Goal: Information Seeking & Learning: Understand process/instructions

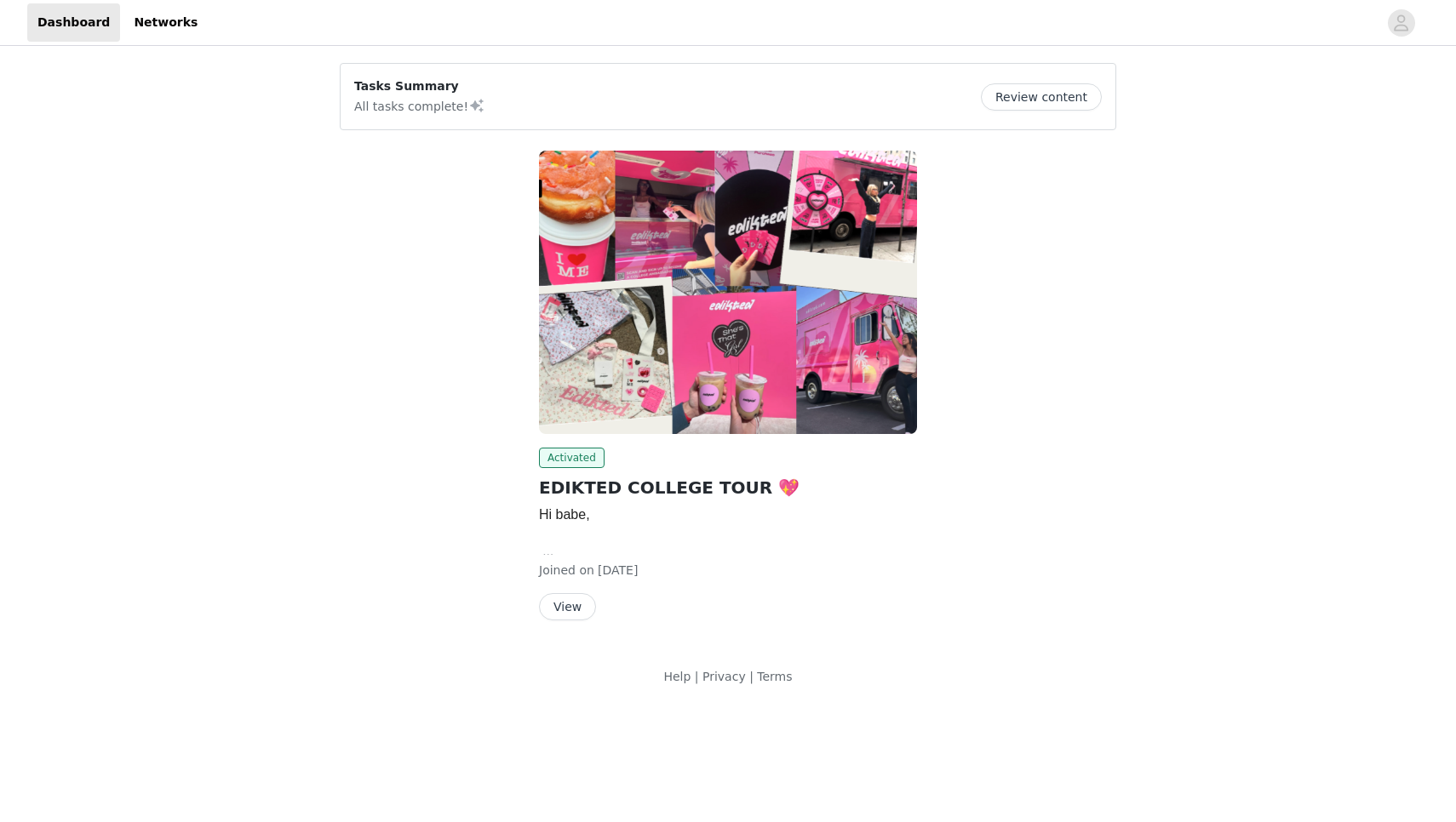
click at [563, 605] on button "View" at bounding box center [567, 607] width 57 height 27
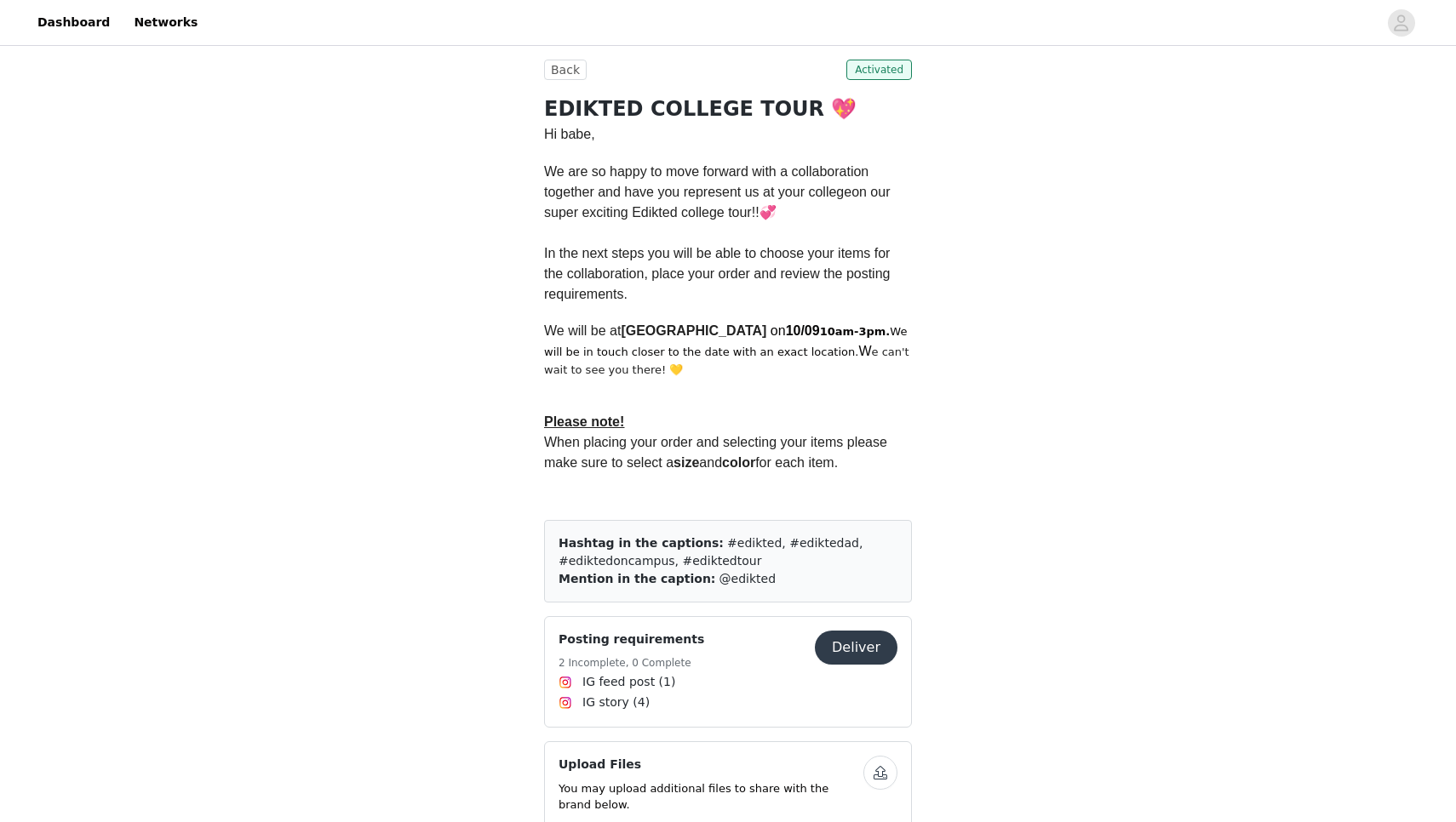
scroll to position [395, 0]
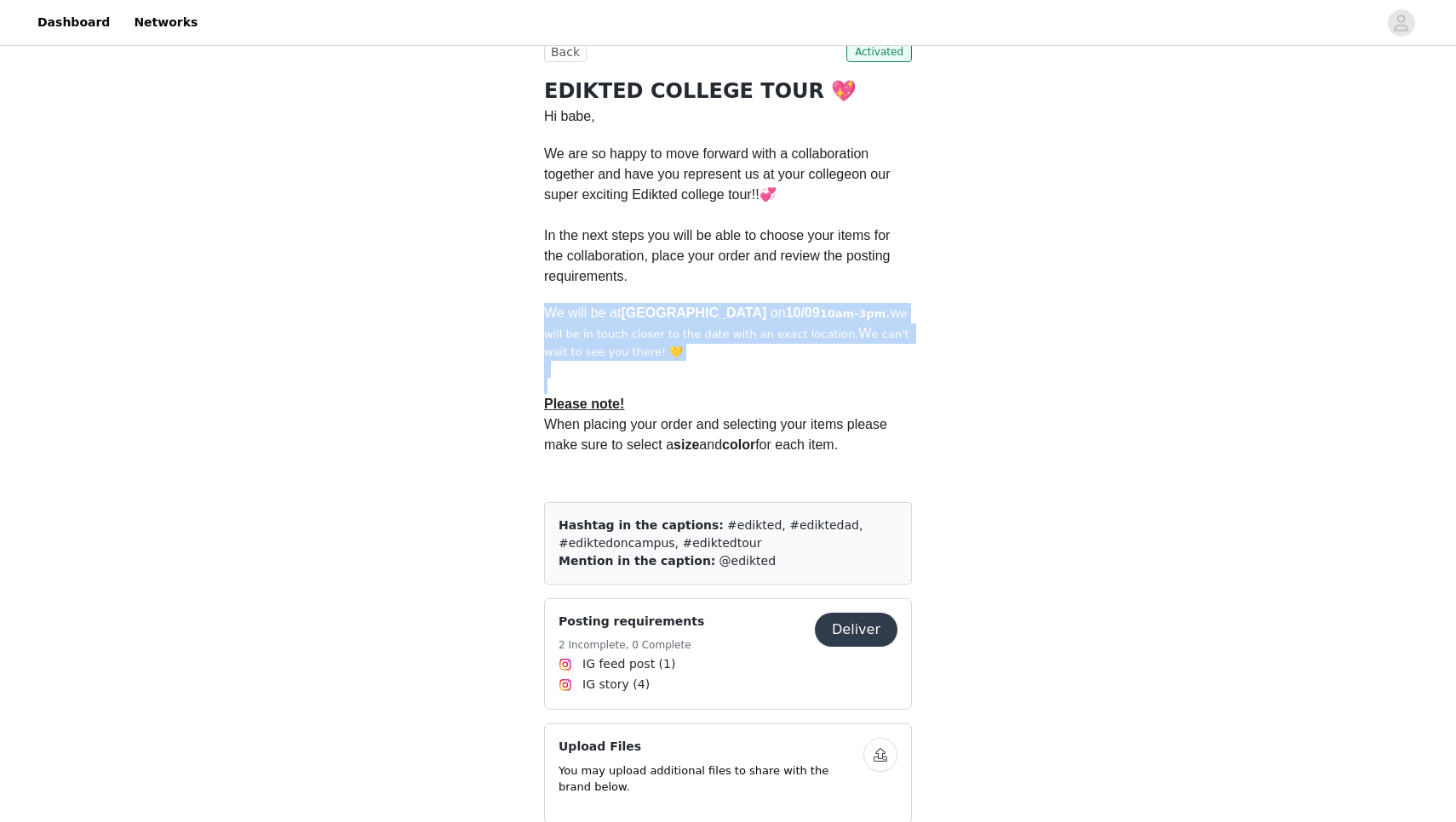
drag, startPoint x: 953, startPoint y: 289, endPoint x: 922, endPoint y: 383, distance: 99.0
click at [922, 383] on div "Save Proposal as PDF Back Activated EDIKTED COLLEGE TOUR 💖 Hi babe, We are so h…" at bounding box center [728, 609] width 1456 height 1910
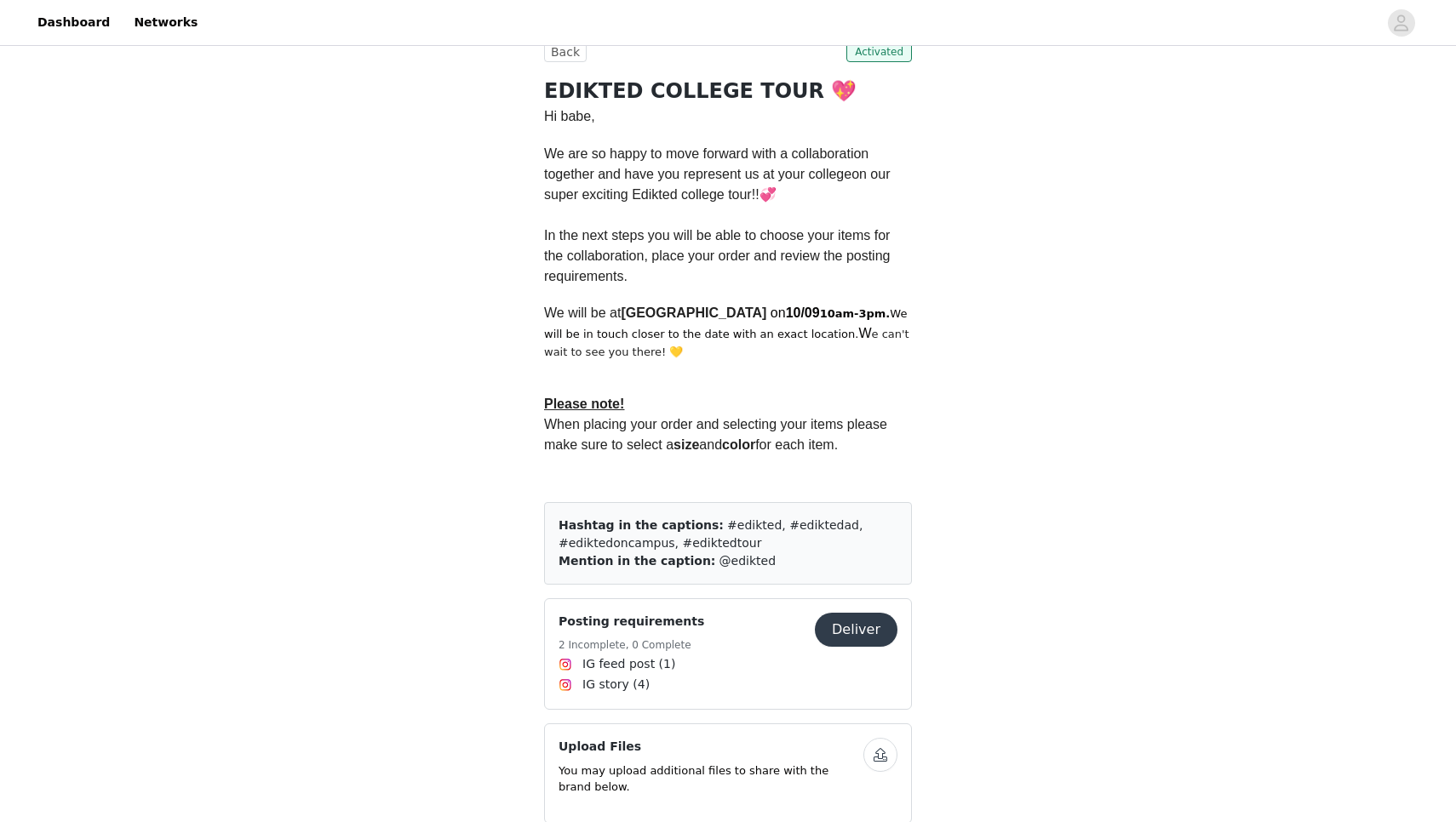
click at [853, 372] on p at bounding box center [728, 369] width 368 height 17
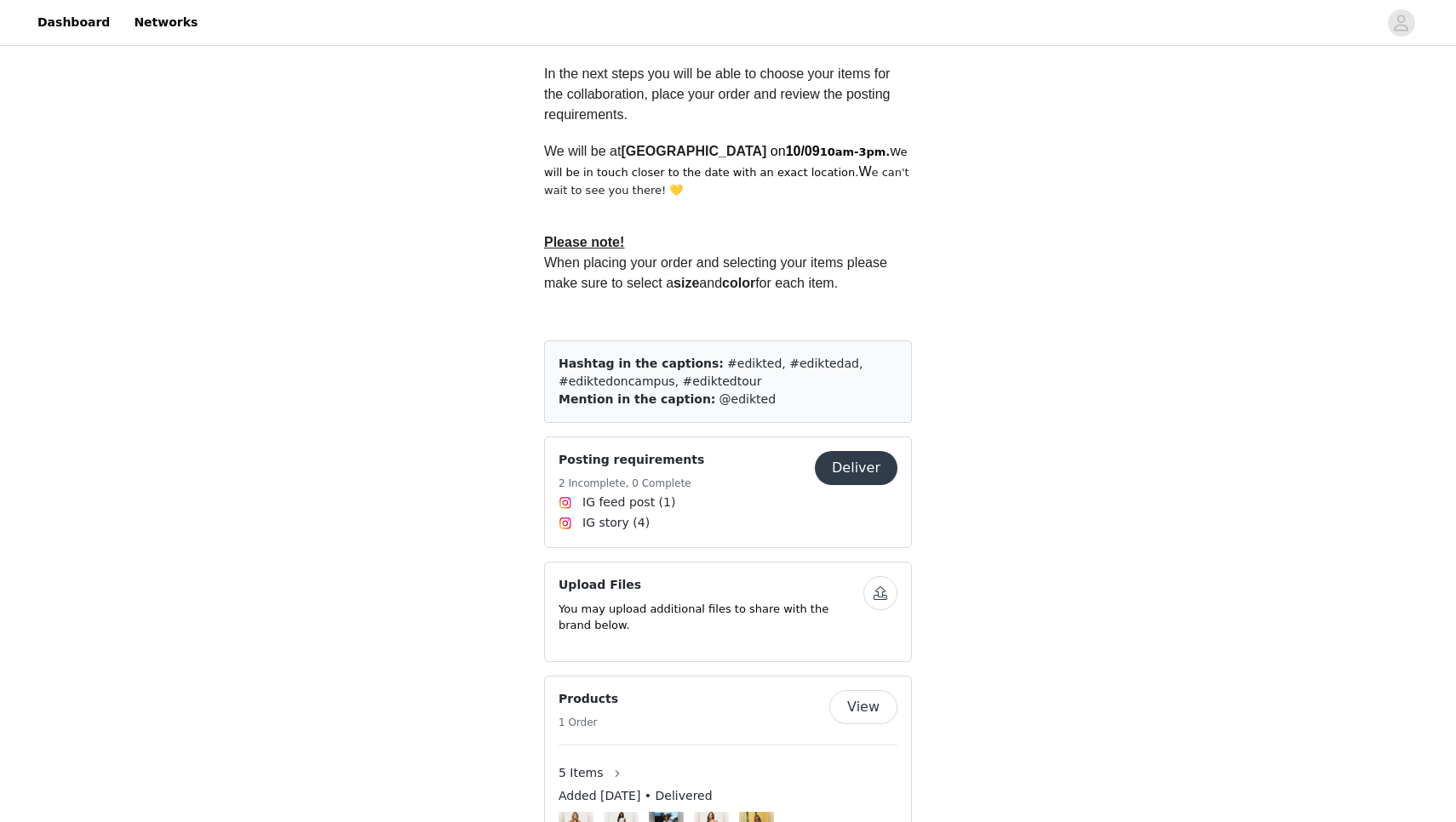
scroll to position [556, 0]
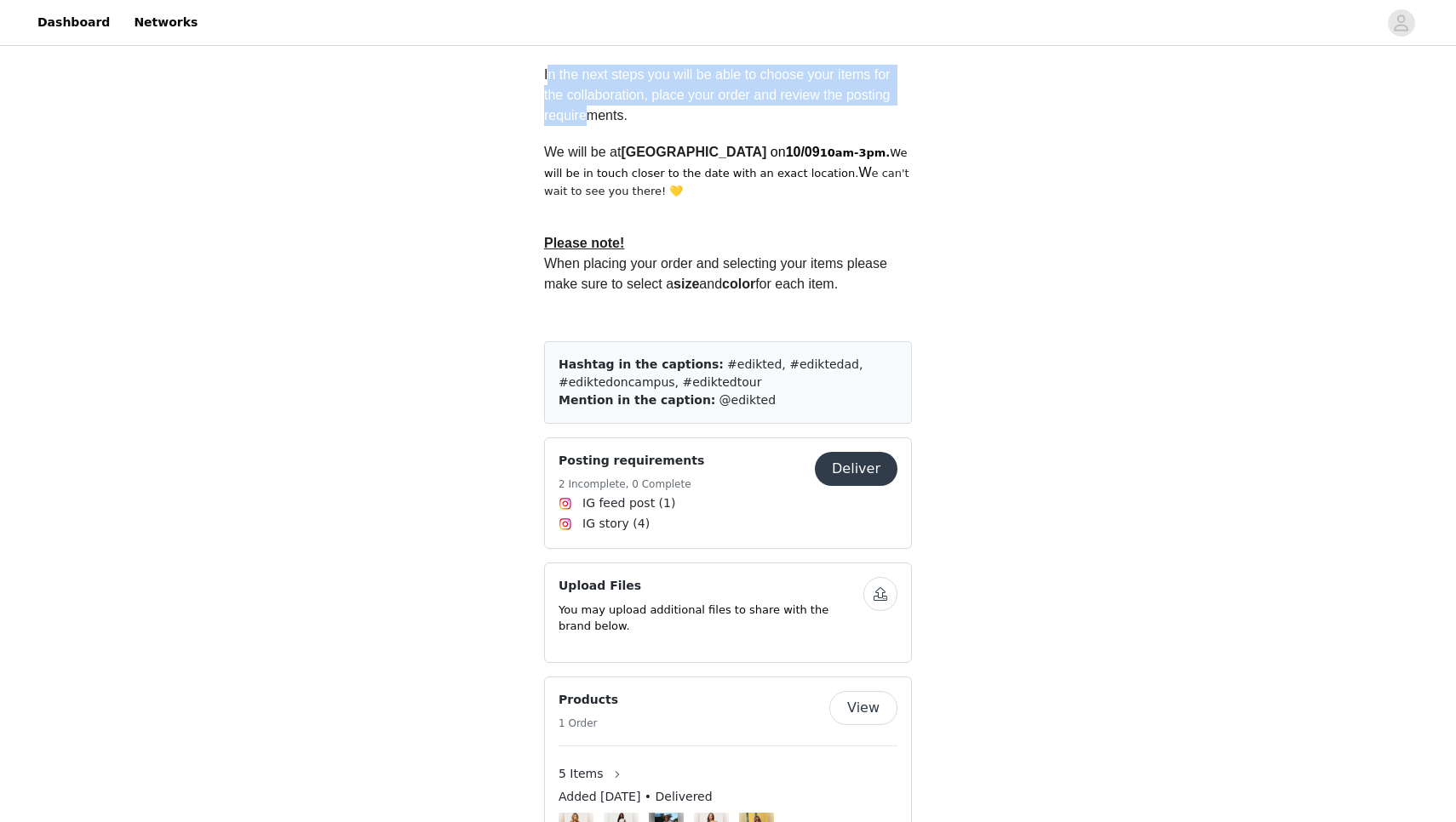
drag, startPoint x: 549, startPoint y: 71, endPoint x: 589, endPoint y: 128, distance: 69.6
click at [589, 128] on div "Hi babe, We are so happy to move forward with a collaboration together and have…" at bounding box center [728, 136] width 368 height 382
click at [588, 151] on span "We will be at [GEOGRAPHIC_DATA]" at bounding box center [655, 152] width 222 height 15
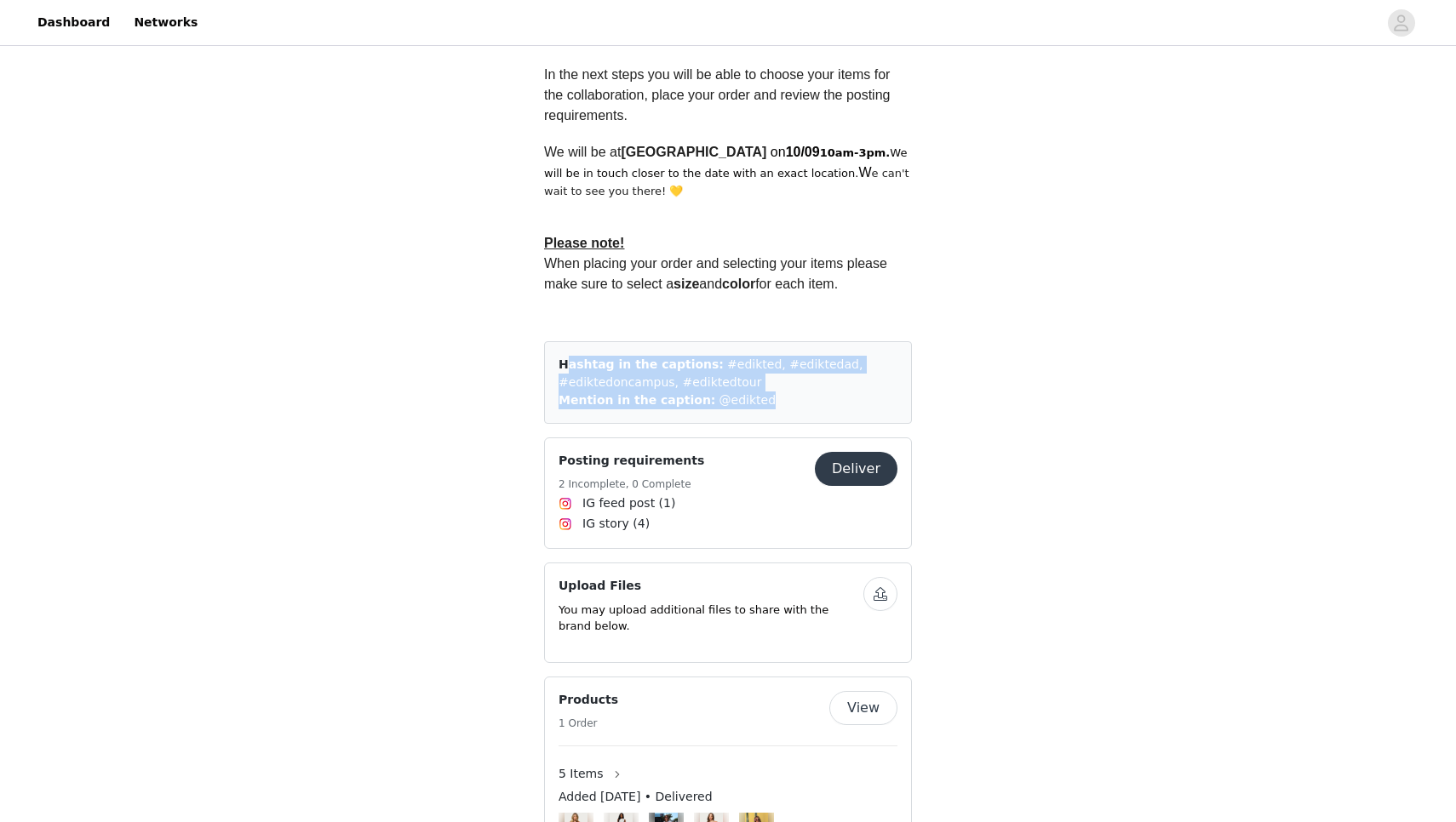
drag, startPoint x: 546, startPoint y: 359, endPoint x: 801, endPoint y: 406, distance: 259.3
click at [801, 406] on div "Hashtag in the captions: #edikted, #ediktedad, #ediktedoncampus, #ediktedtour M…" at bounding box center [728, 382] width 368 height 82
click at [764, 306] on p at bounding box center [728, 303] width 368 height 17
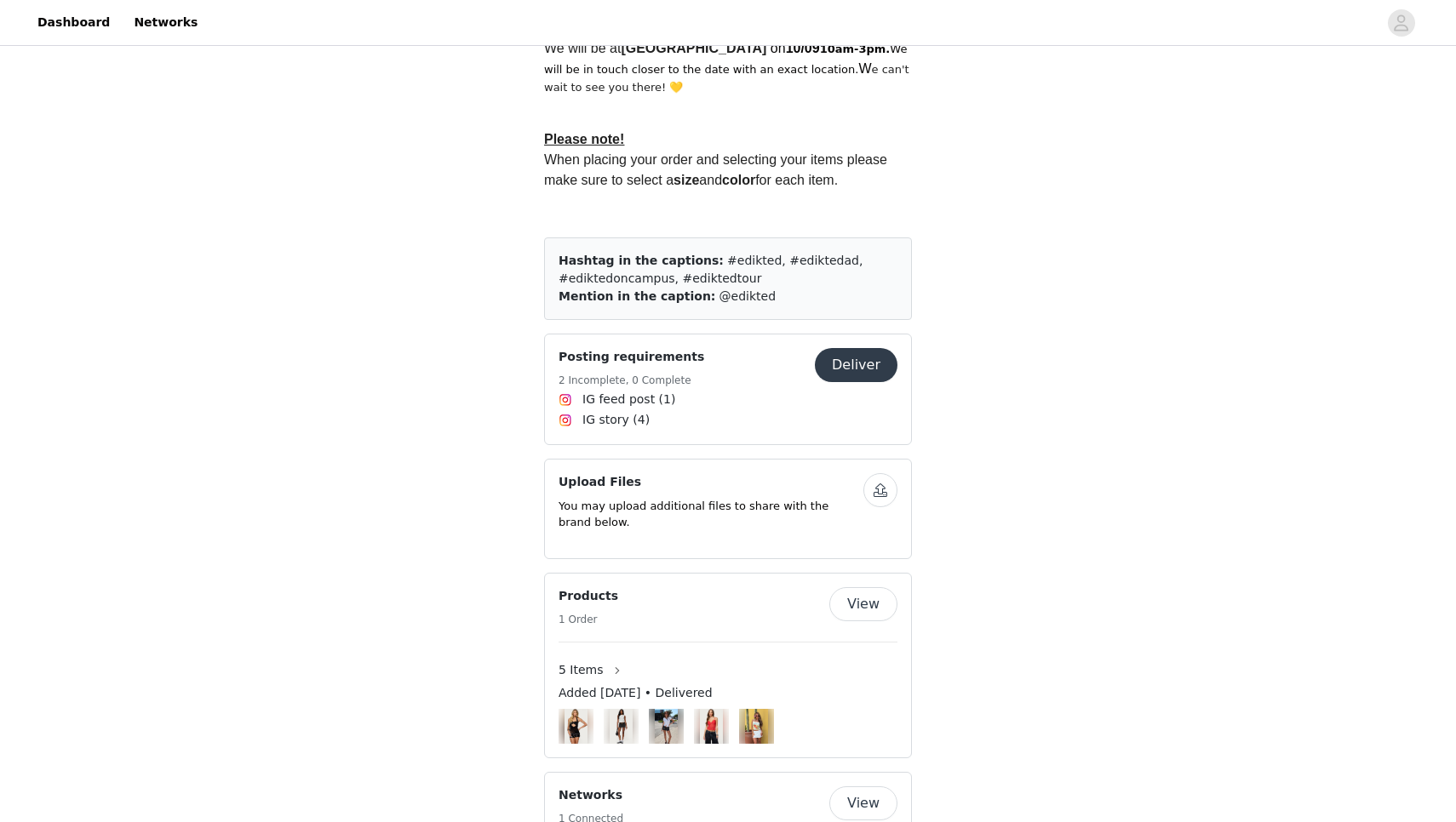
scroll to position [661, 0]
click at [661, 383] on h5 "2 Incomplete, 0 Complete" at bounding box center [631, 380] width 145 height 16
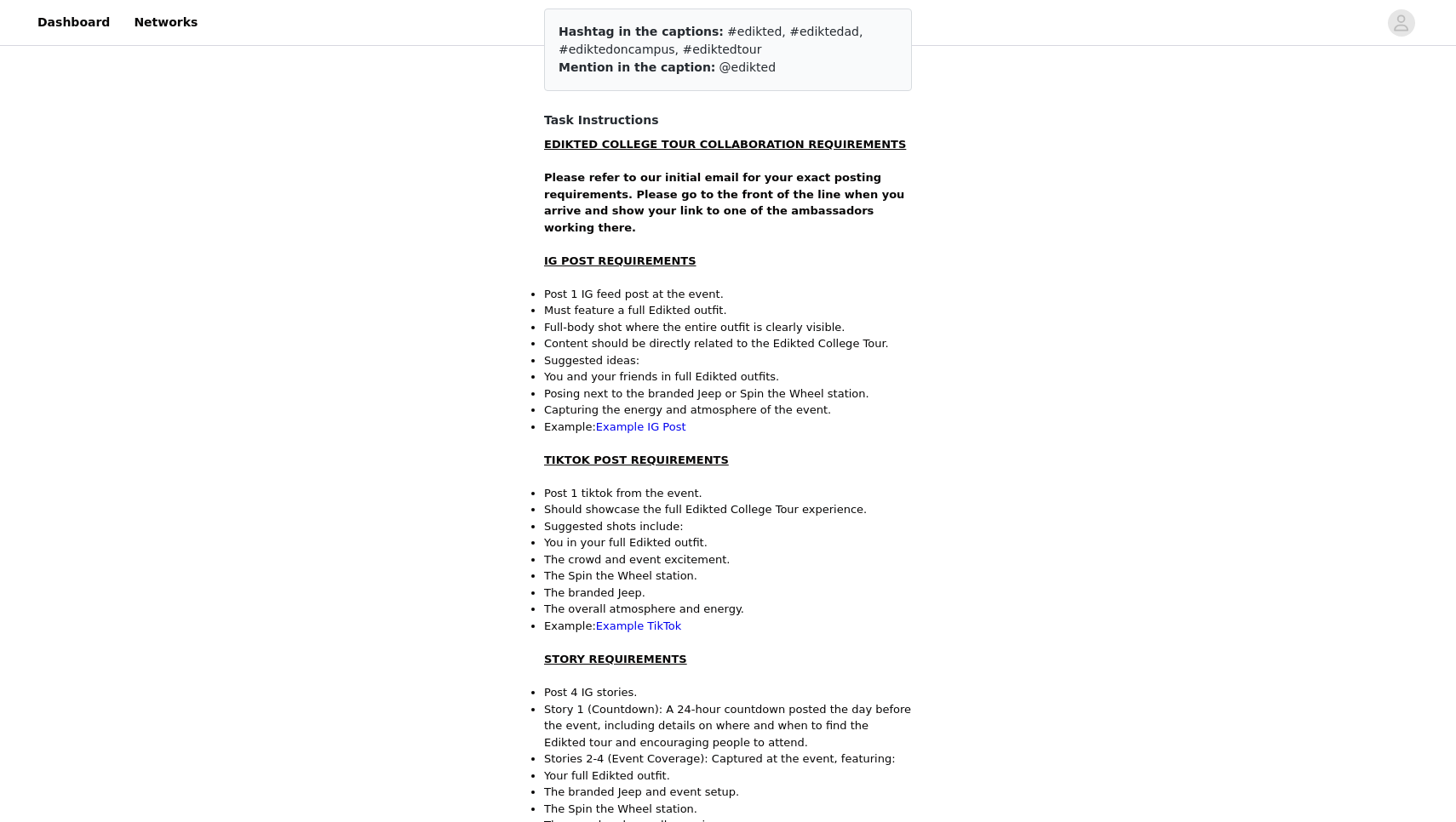
scroll to position [224, 0]
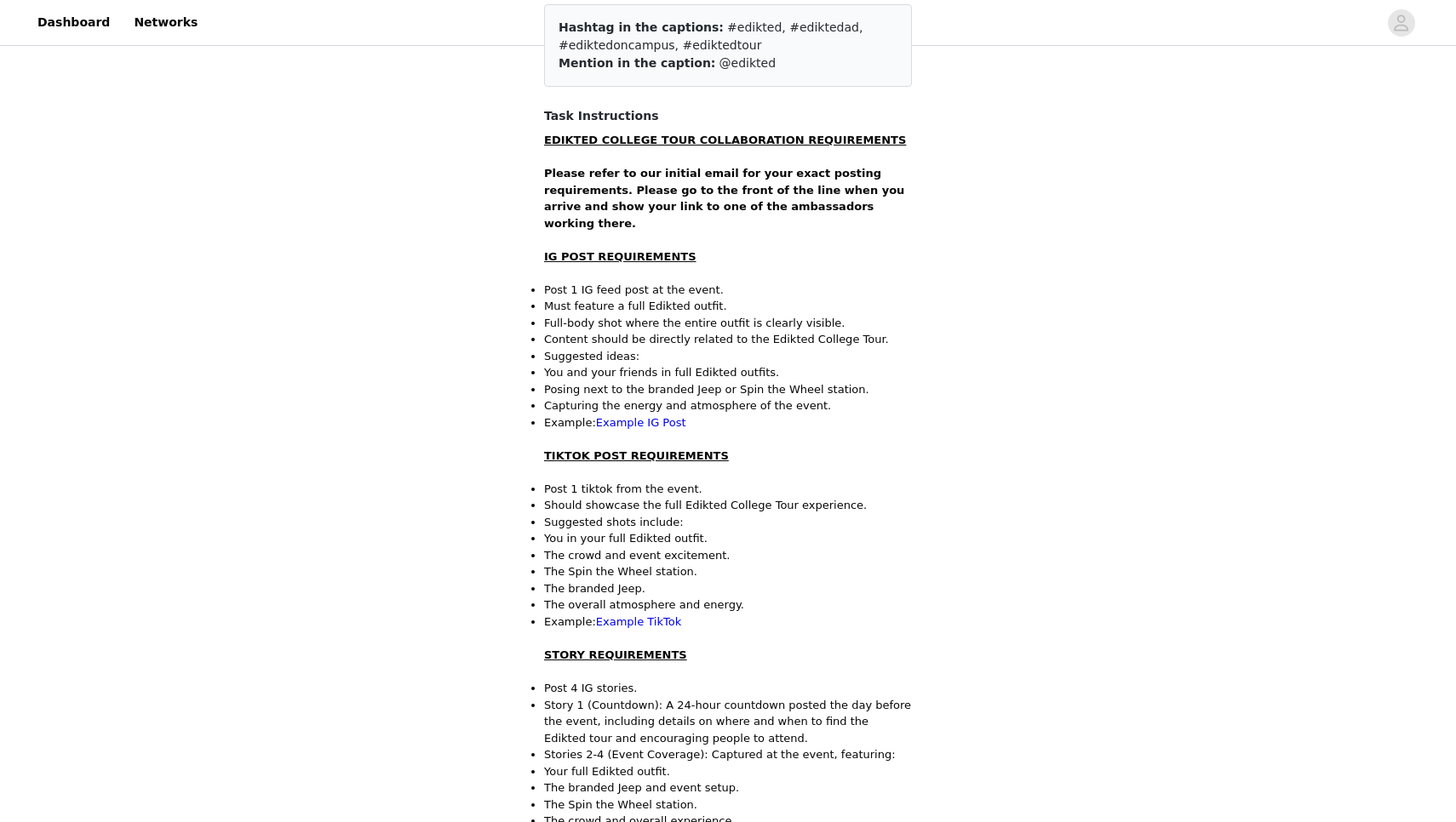
drag, startPoint x: 546, startPoint y: 260, endPoint x: 854, endPoint y: 397, distance: 337.1
click at [854, 397] on div "EDIKTED COLLEGE TOUR COLLABORATION REQUIREMENTS Please refer to our initial ema…" at bounding box center [728, 655] width 368 height 1046
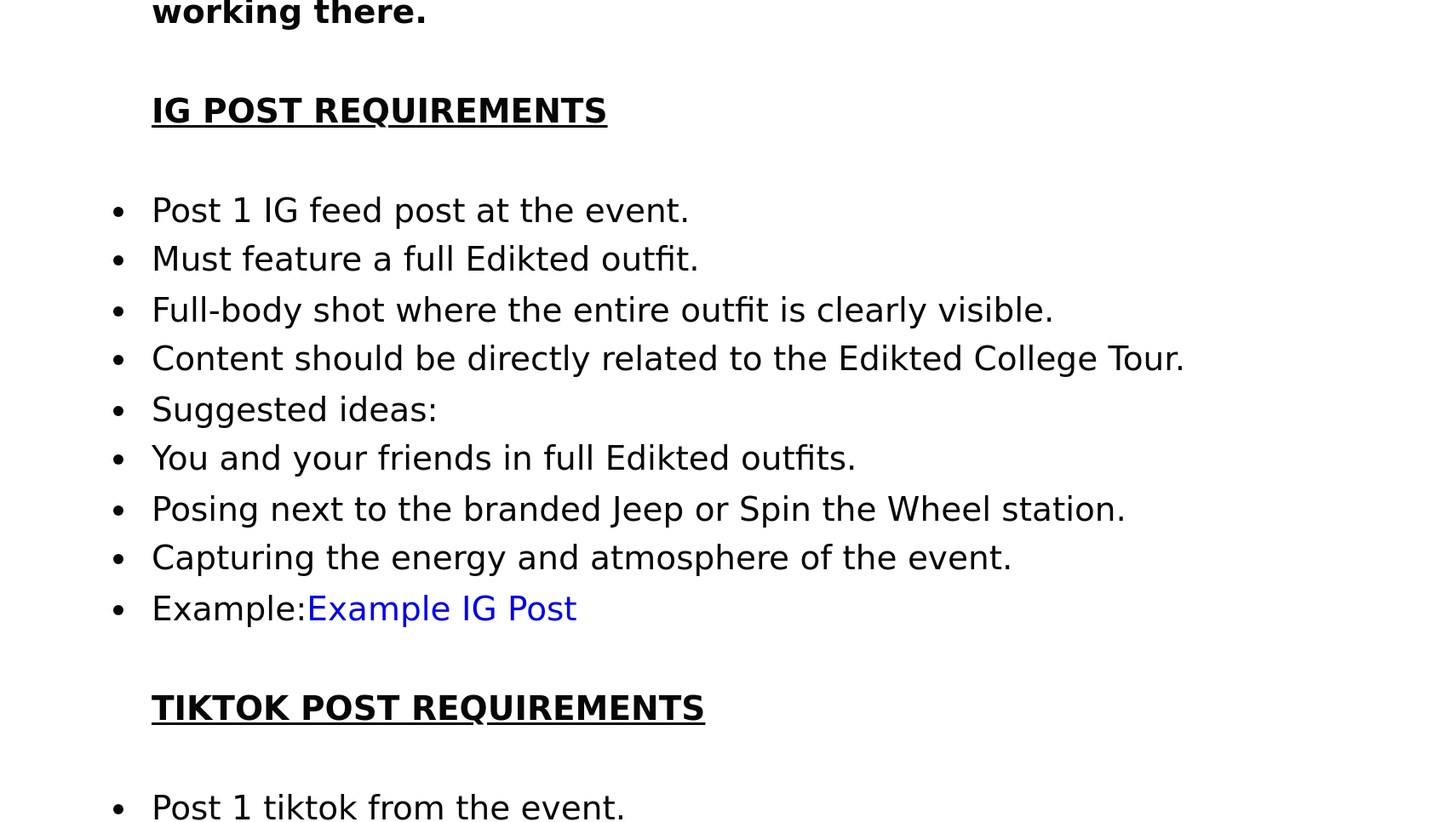
click at [544, 481] on p "Content should be directly related to the Edikted College Tour." at bounding box center [728, 489] width 368 height 17
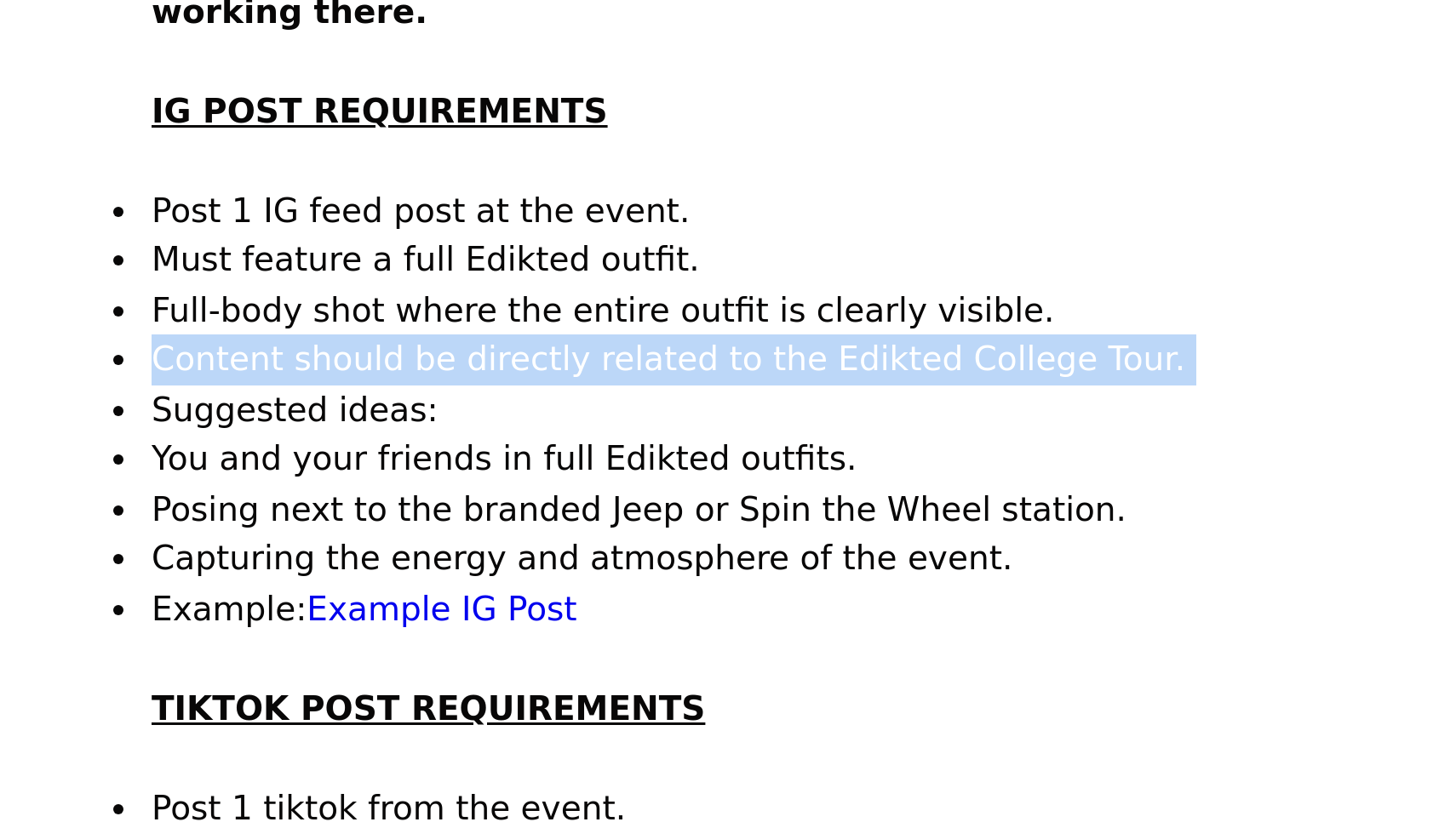
click at [544, 481] on p "Content should be directly related to the Edikted College Tour." at bounding box center [728, 489] width 368 height 17
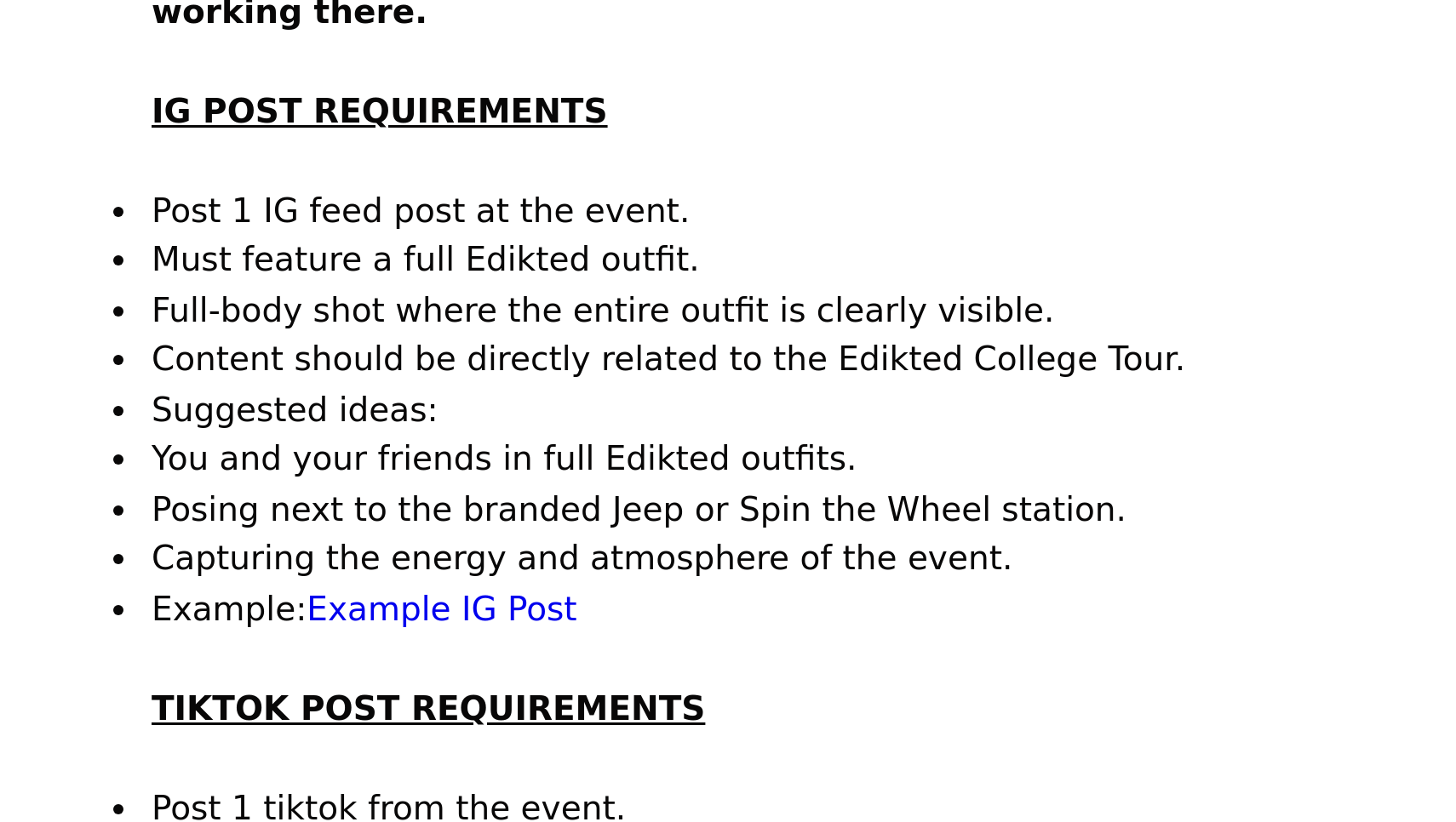
click at [544, 514] on p "You and your friends in full Edikted outfits." at bounding box center [728, 522] width 368 height 17
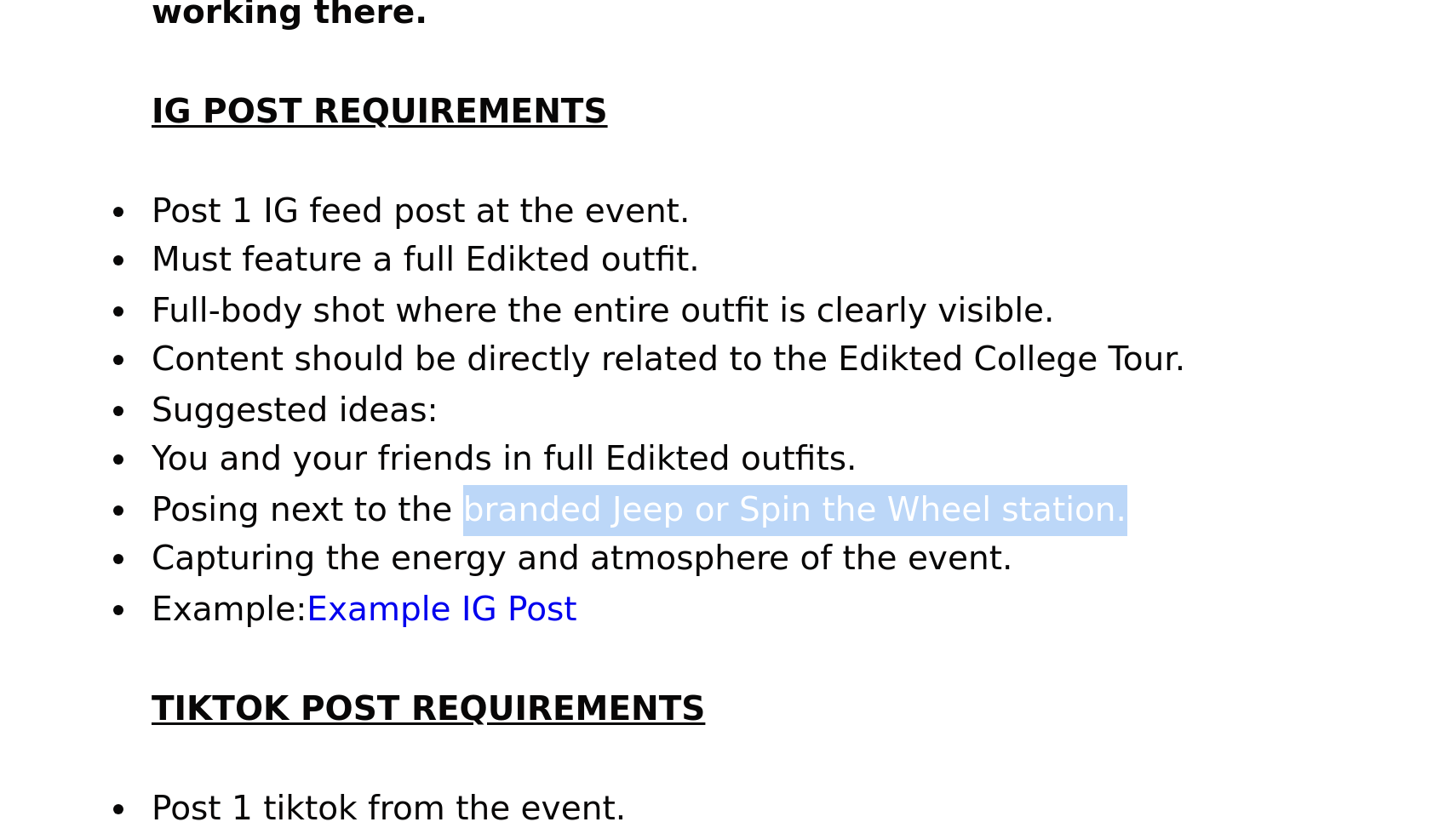
drag, startPoint x: 146, startPoint y: 149, endPoint x: 354, endPoint y: 152, distance: 208.0
click at [544, 531] on p "Posing next to the branded Jeep or Spin the Wheel station." at bounding box center [728, 539] width 368 height 17
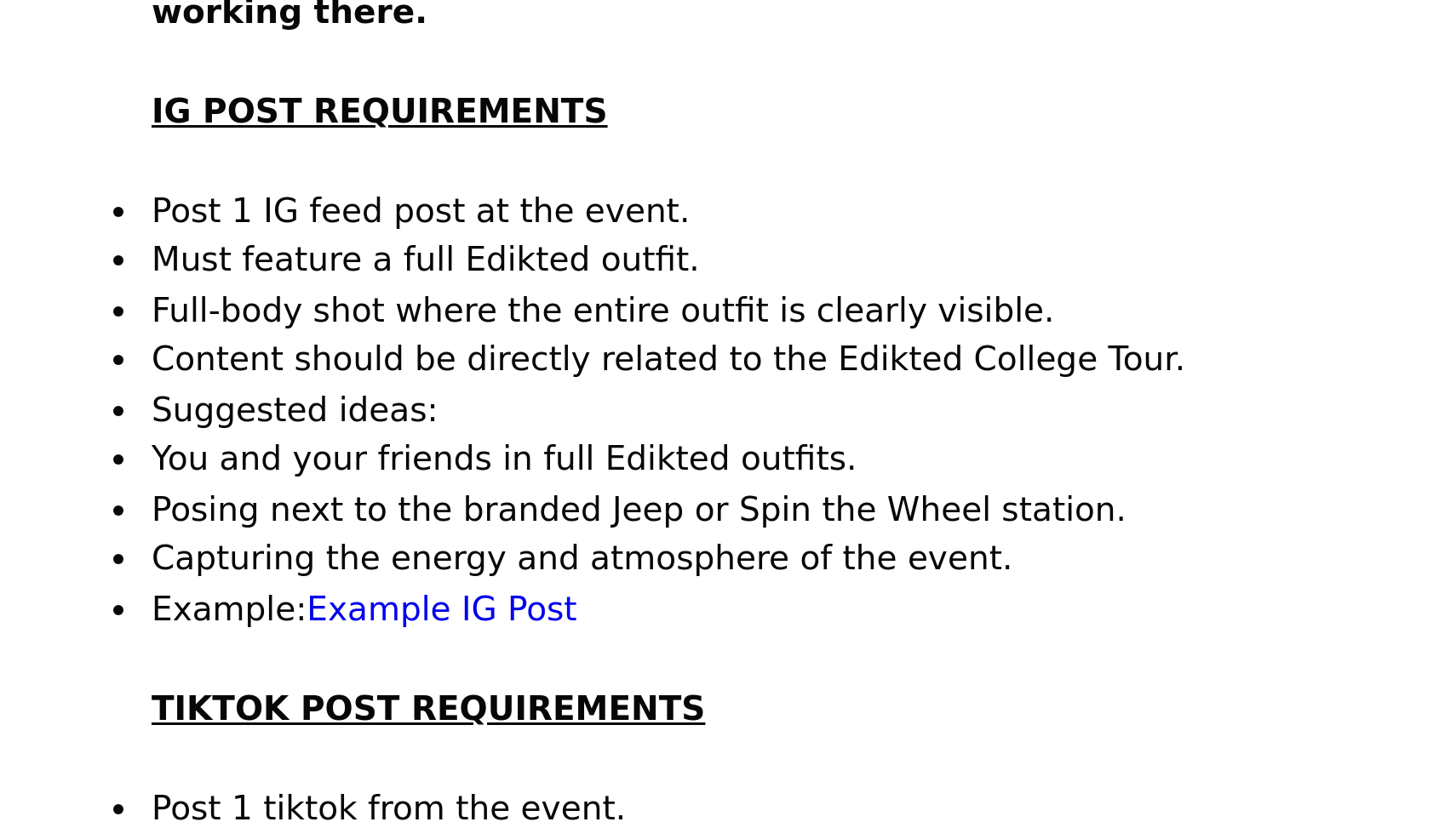
click at [544, 547] on p "Capturing the energy and atmosphere of the event." at bounding box center [728, 556] width 368 height 17
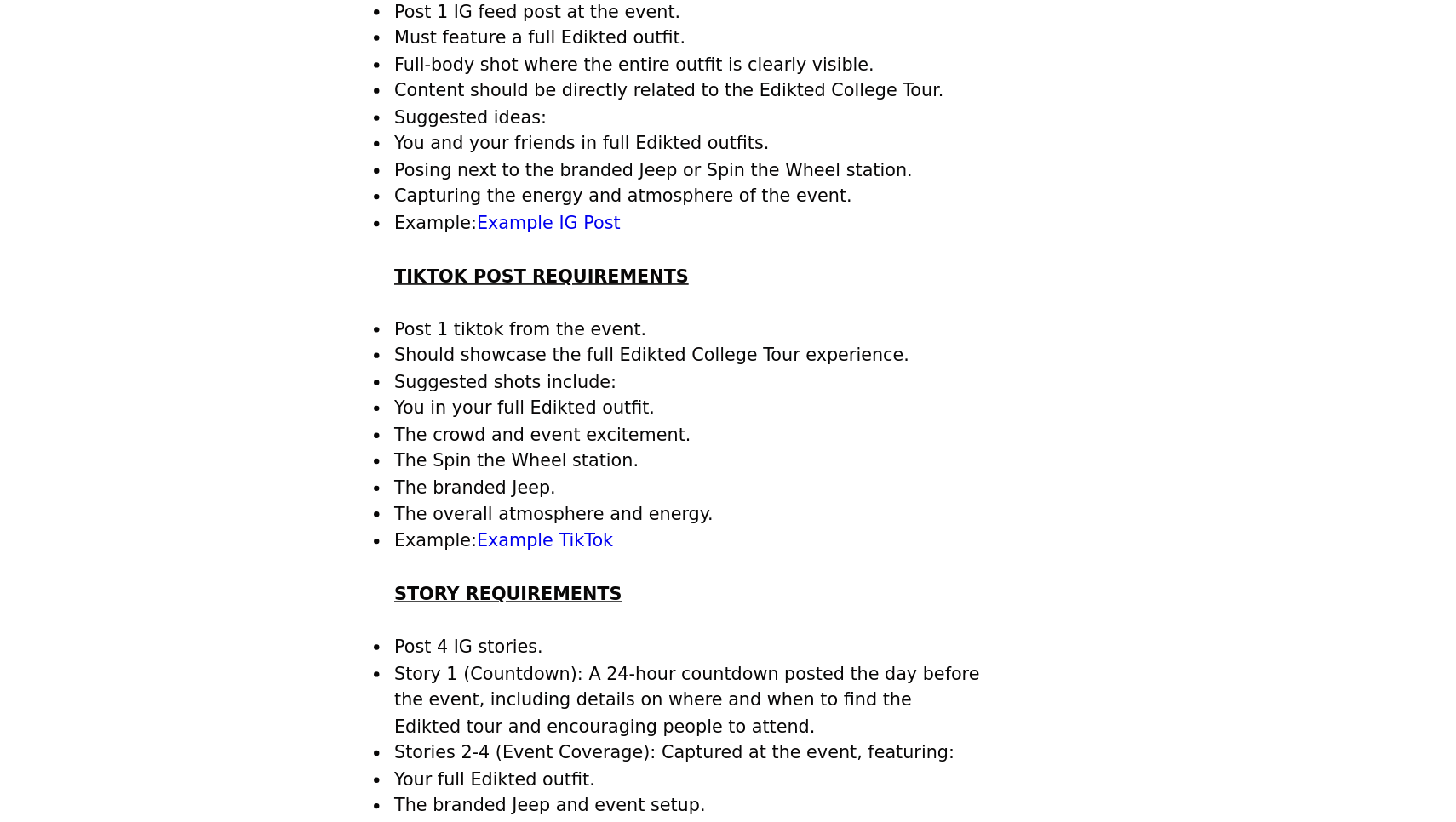
click at [524, 180] on section "Back All content must include the following information in you caption. Hashtag…" at bounding box center [728, 661] width 409 height 1683
click at [544, 400] on p "Post 1 tiktok from the event." at bounding box center [728, 408] width 368 height 17
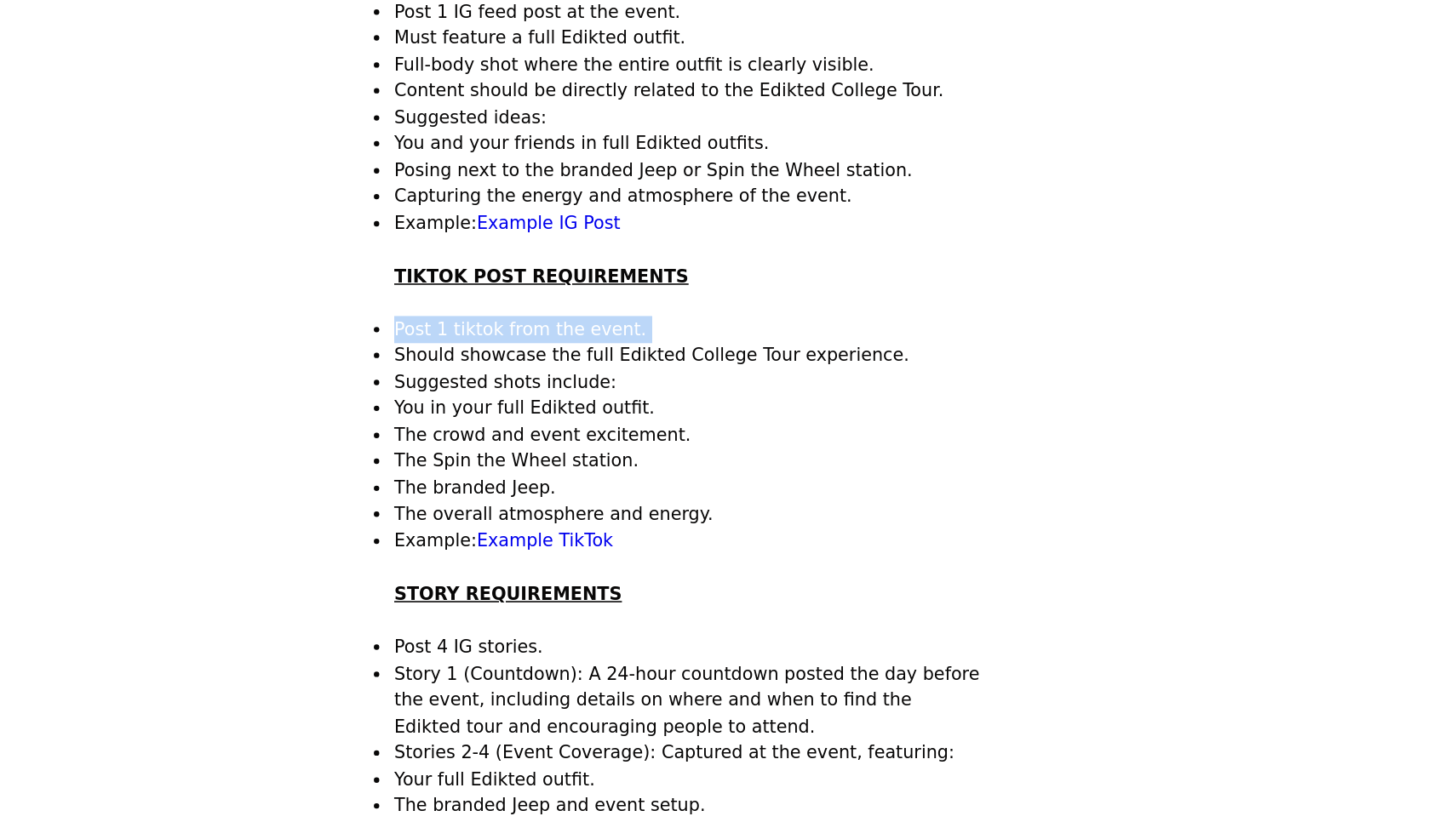
scroll to position [348, 0]
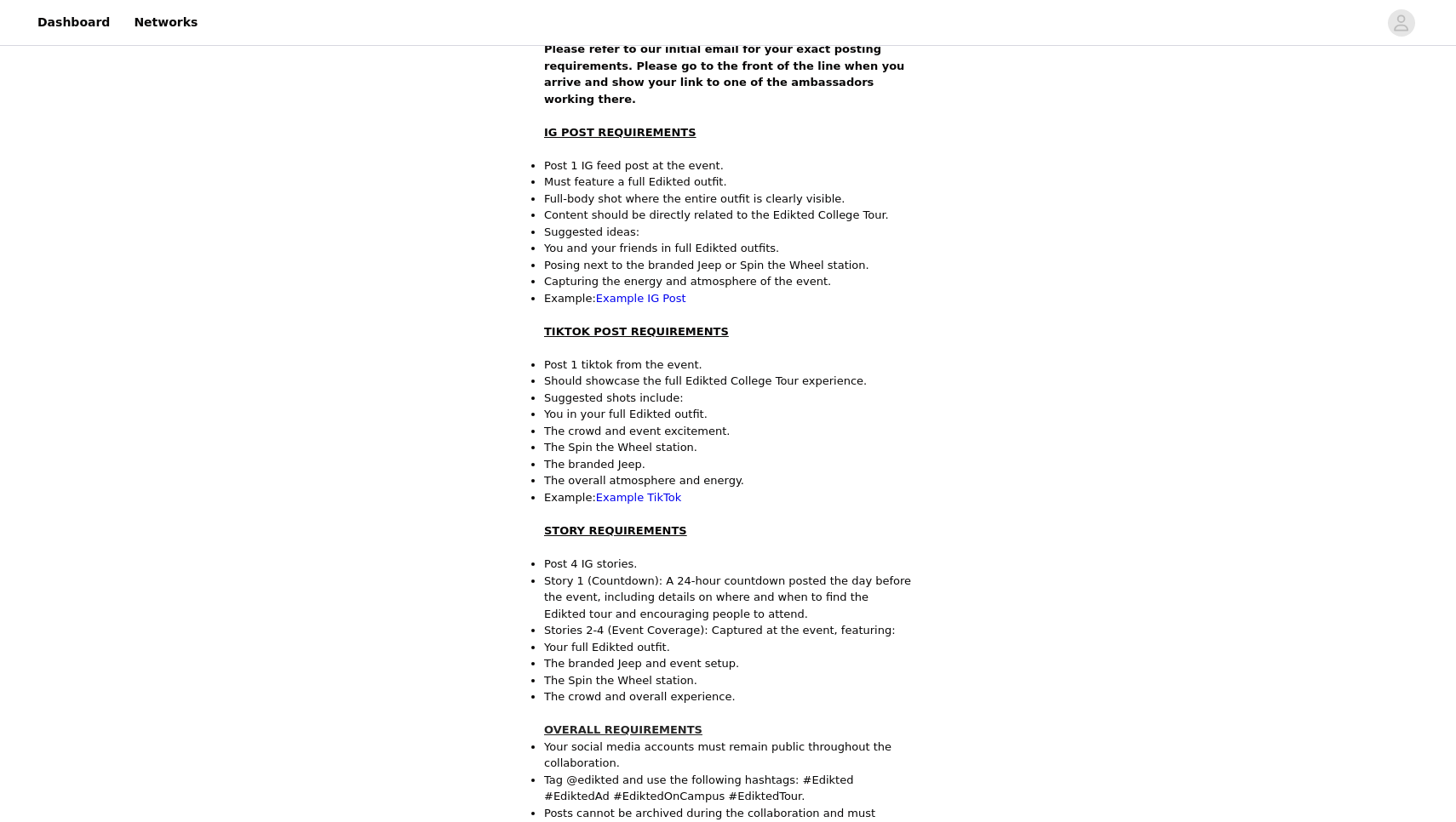
click at [995, 258] on div "Posting requirements Back All content must include the following information in…" at bounding box center [728, 580] width 1456 height 1758
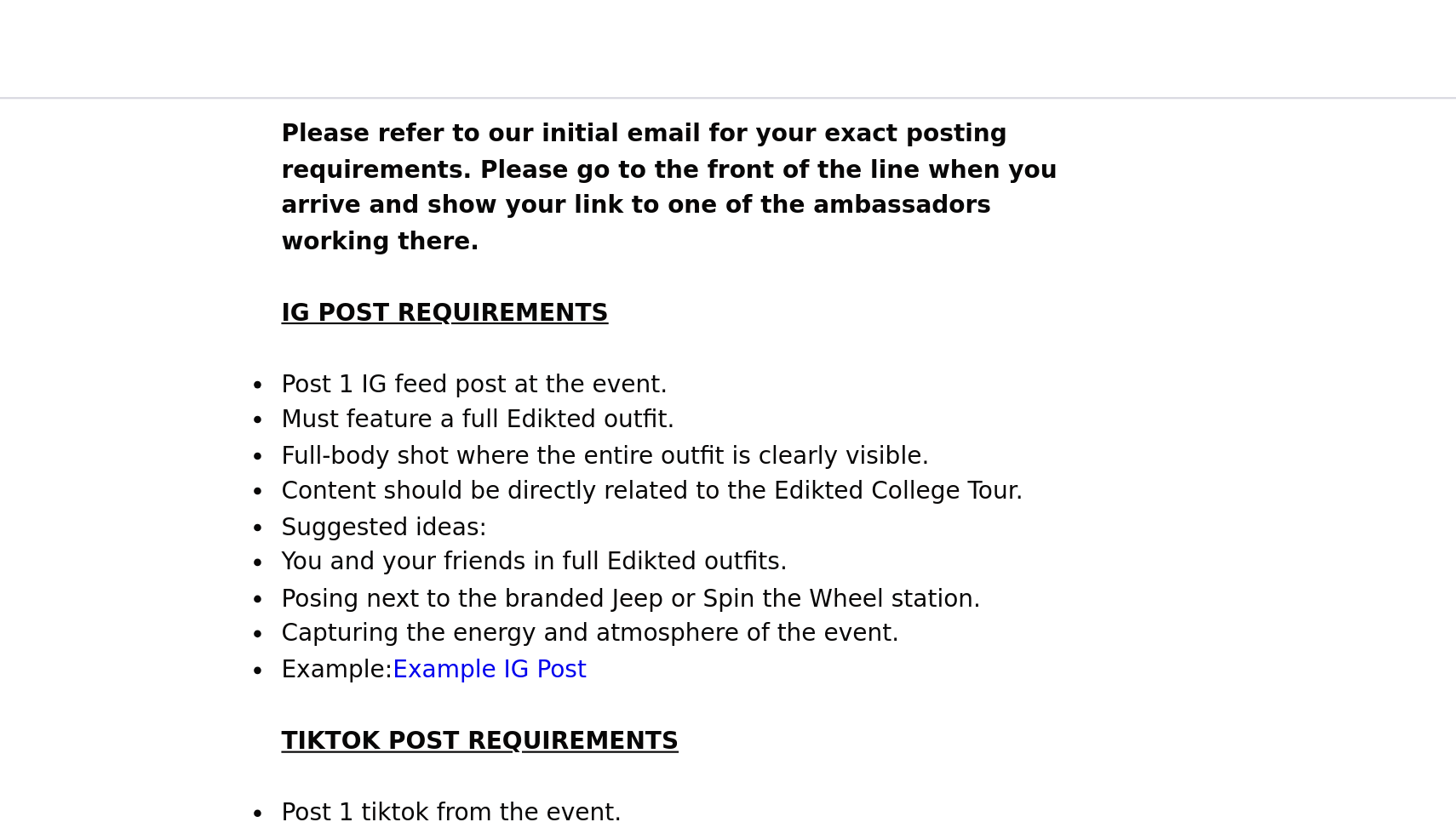
scroll to position [122, 0]
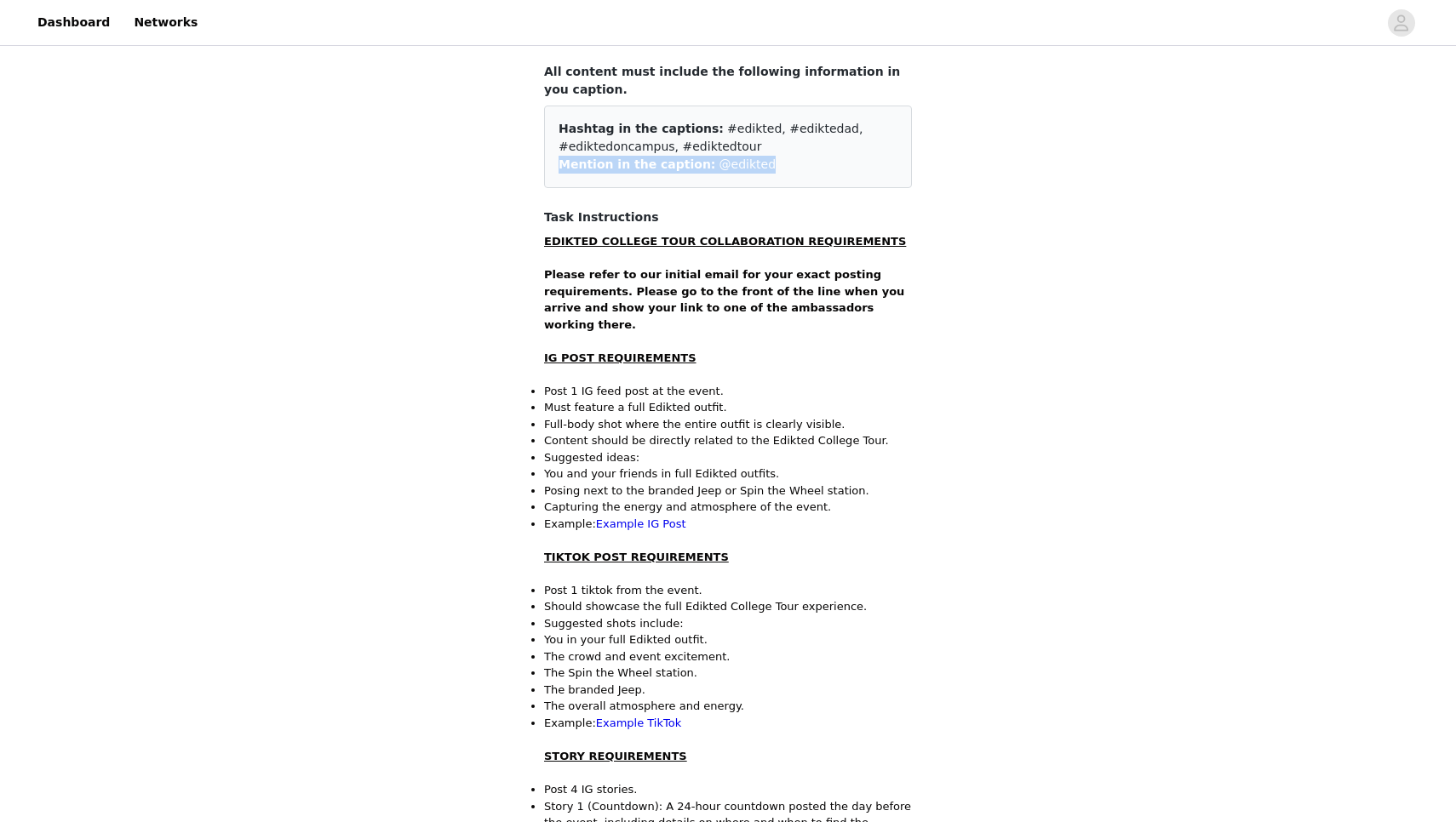
drag, startPoint x: 1455, startPoint y: 178, endPoint x: 1455, endPoint y: 149, distance: 29.0
click at [1455, 149] on div "Posting requirements Back All content must include the following information in…" at bounding box center [728, 806] width 1456 height 1758
click at [1156, 294] on div "Posting requirements Back All content must include the following information in…" at bounding box center [728, 806] width 1456 height 1758
drag, startPoint x: 1455, startPoint y: 307, endPoint x: 1455, endPoint y: 257, distance: 50.0
click at [1455, 257] on div "Posting requirements Back All content must include the following information in…" at bounding box center [728, 806] width 1456 height 1758
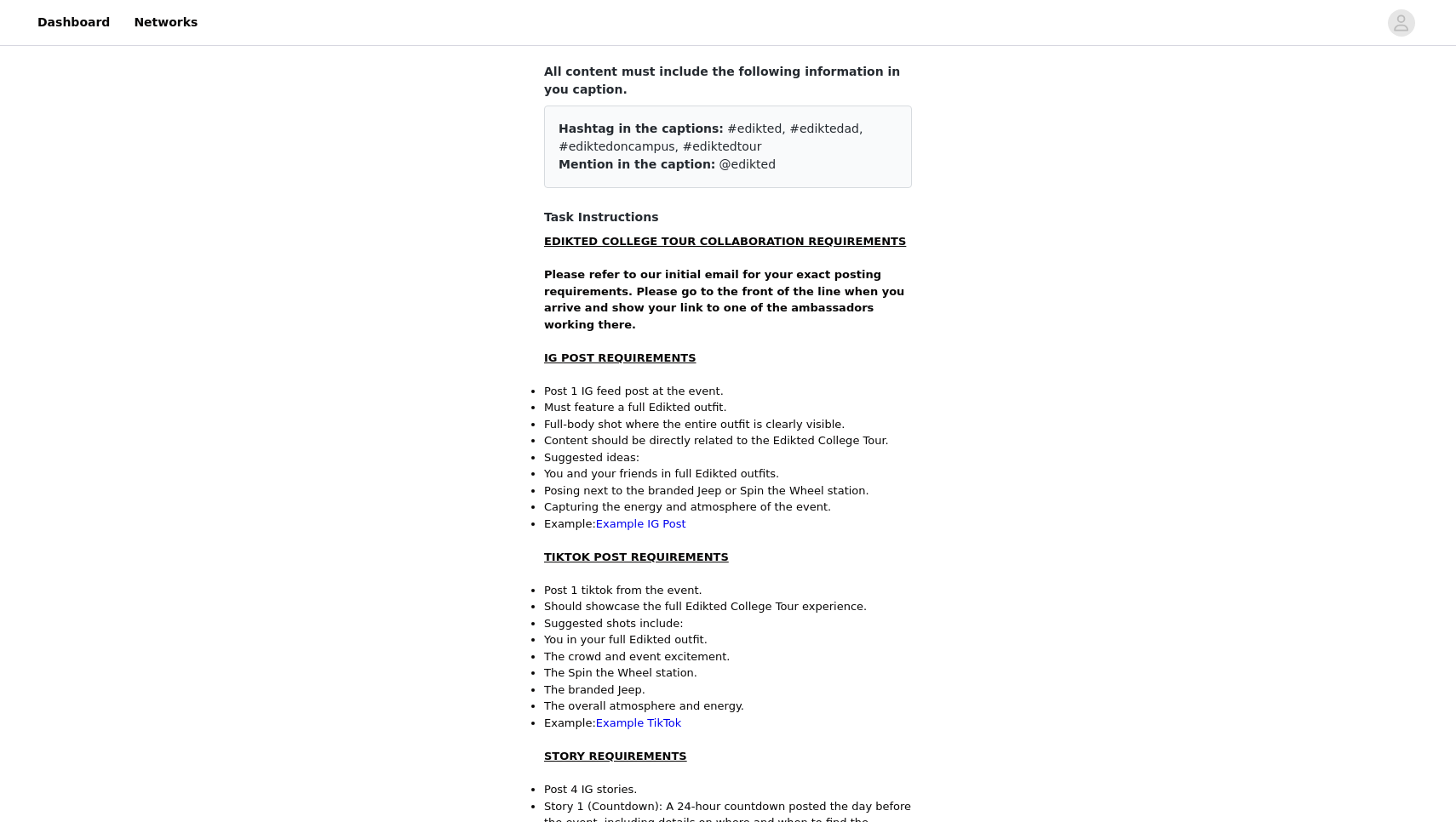
click at [1245, 246] on div "Posting requirements Back All content must include the following information in…" at bounding box center [728, 806] width 1456 height 1758
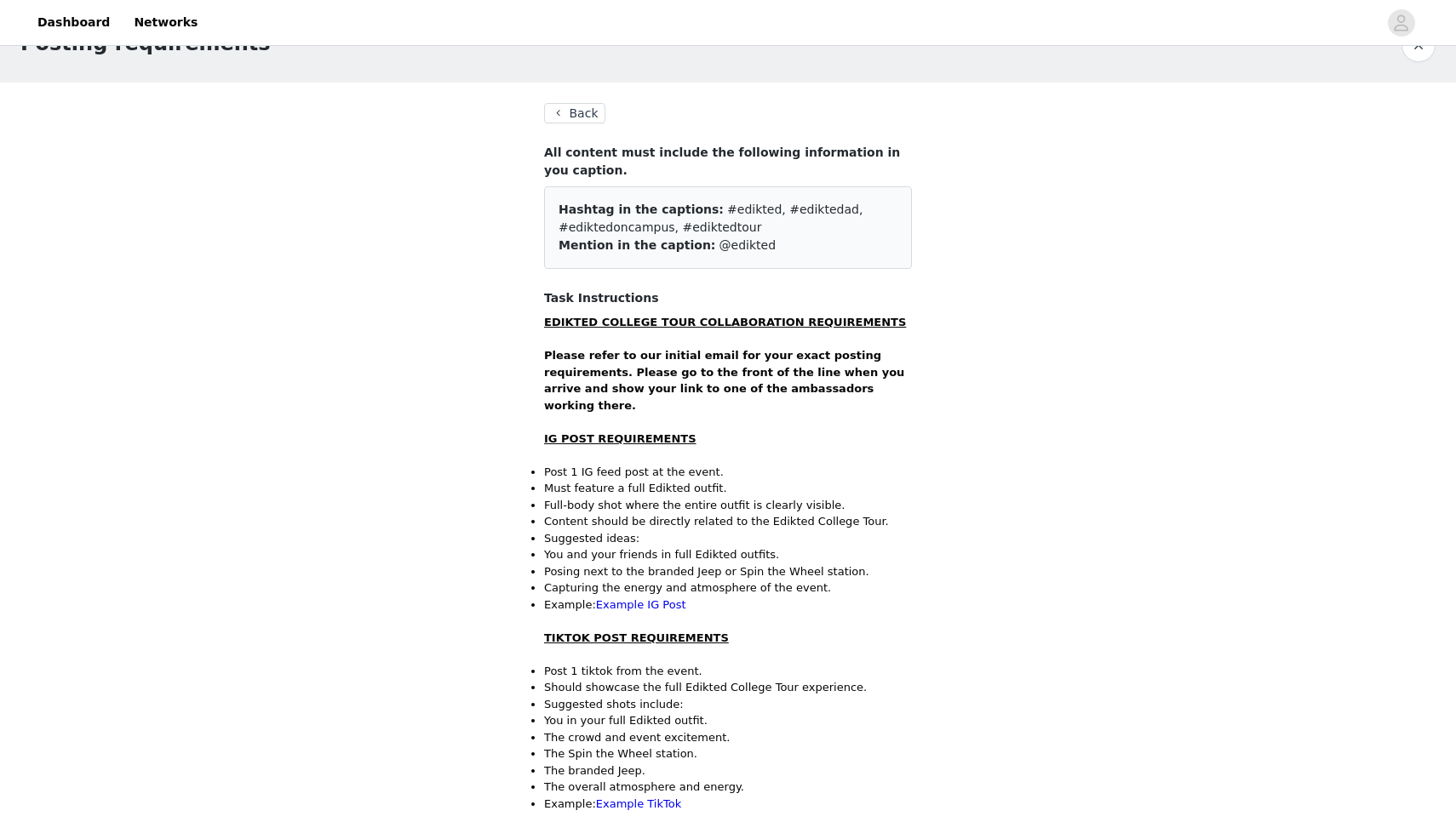
scroll to position [35, 0]
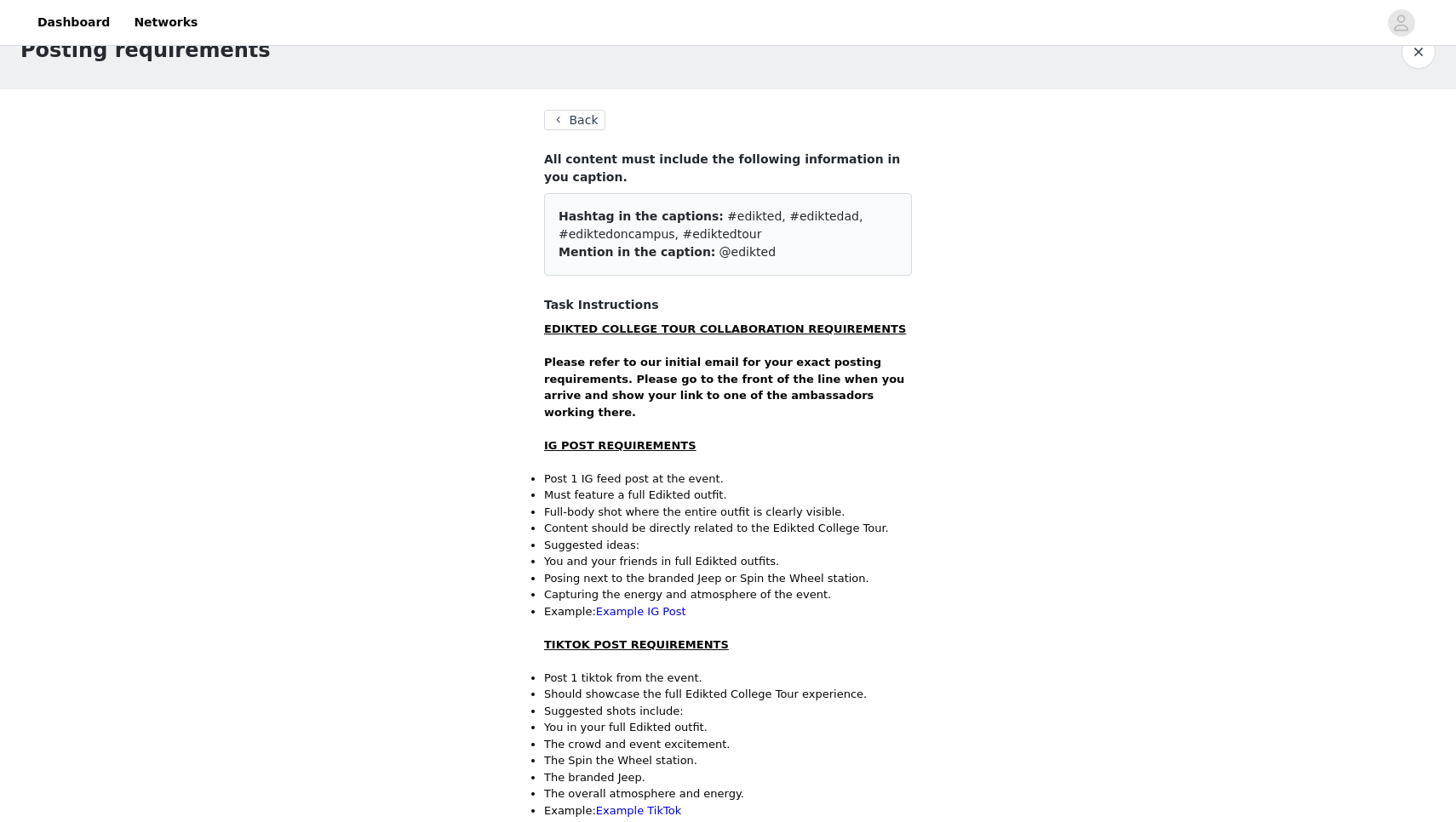
click at [589, 128] on button "Back" at bounding box center [574, 120] width 61 height 20
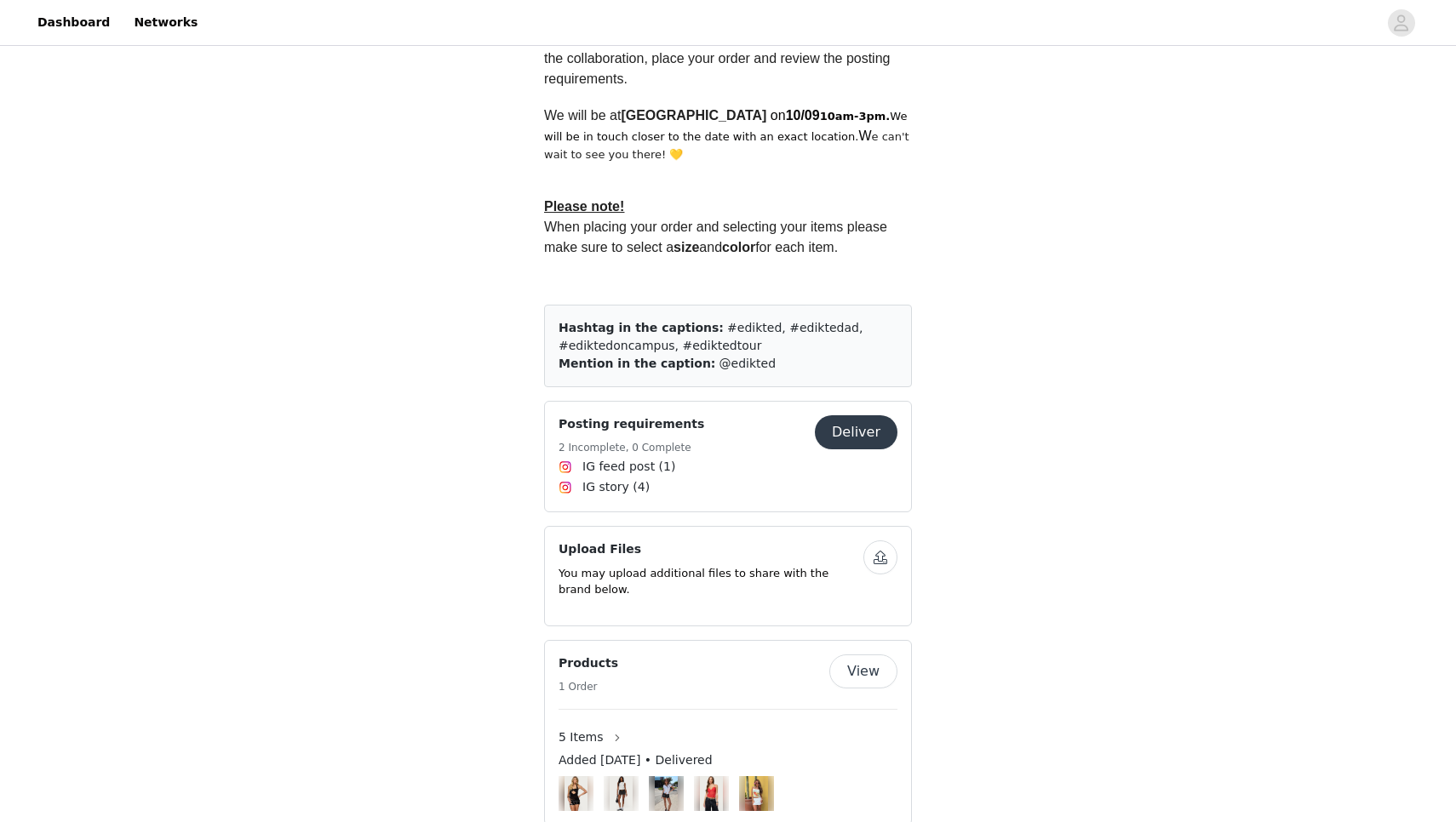
scroll to position [599, 0]
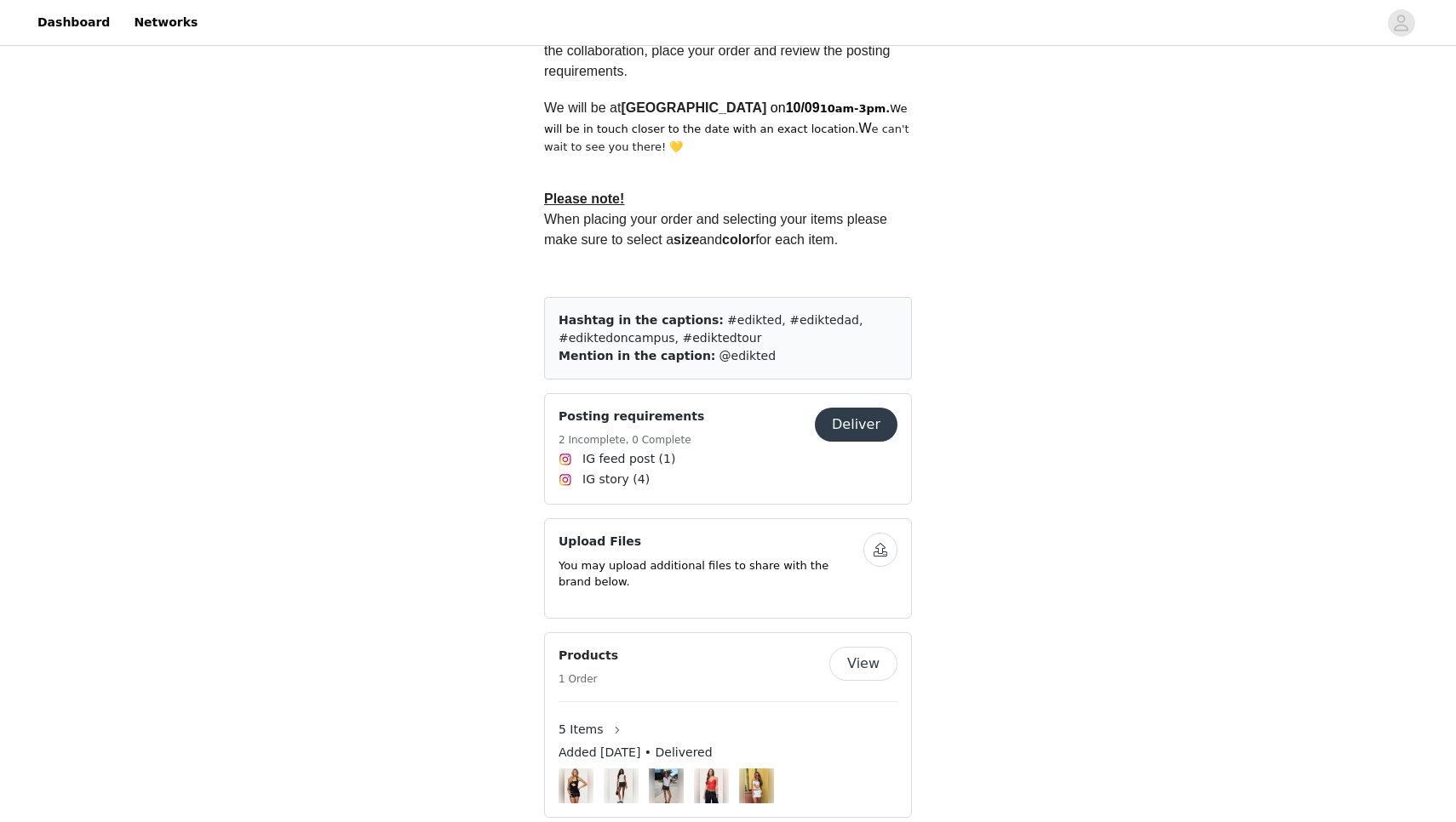
click at [658, 463] on span "IG feed post (1)" at bounding box center [629, 459] width 93 height 18
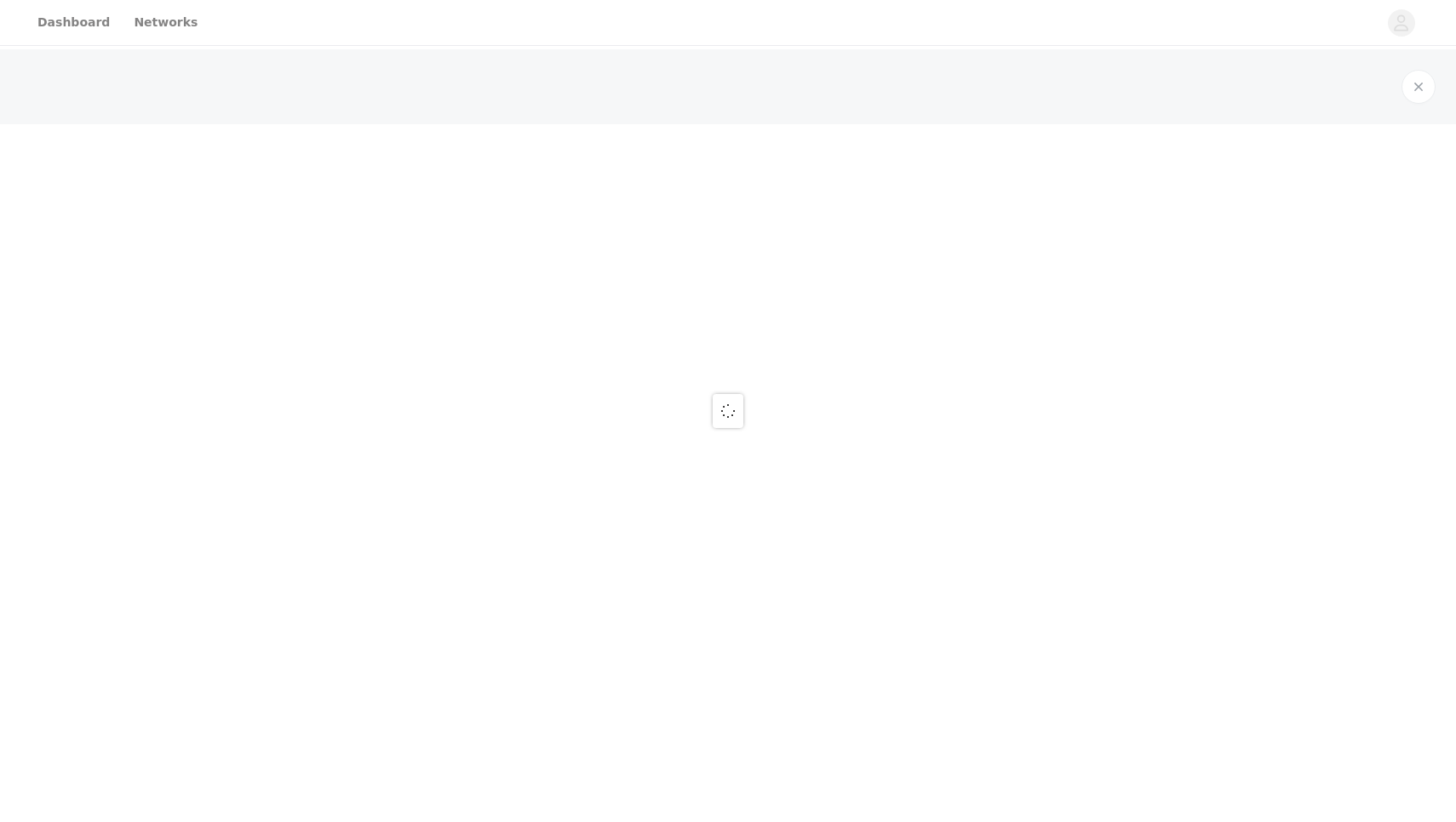
click at [658, 463] on div at bounding box center [728, 411] width 1456 height 822
